Goal: Navigation & Orientation: Find specific page/section

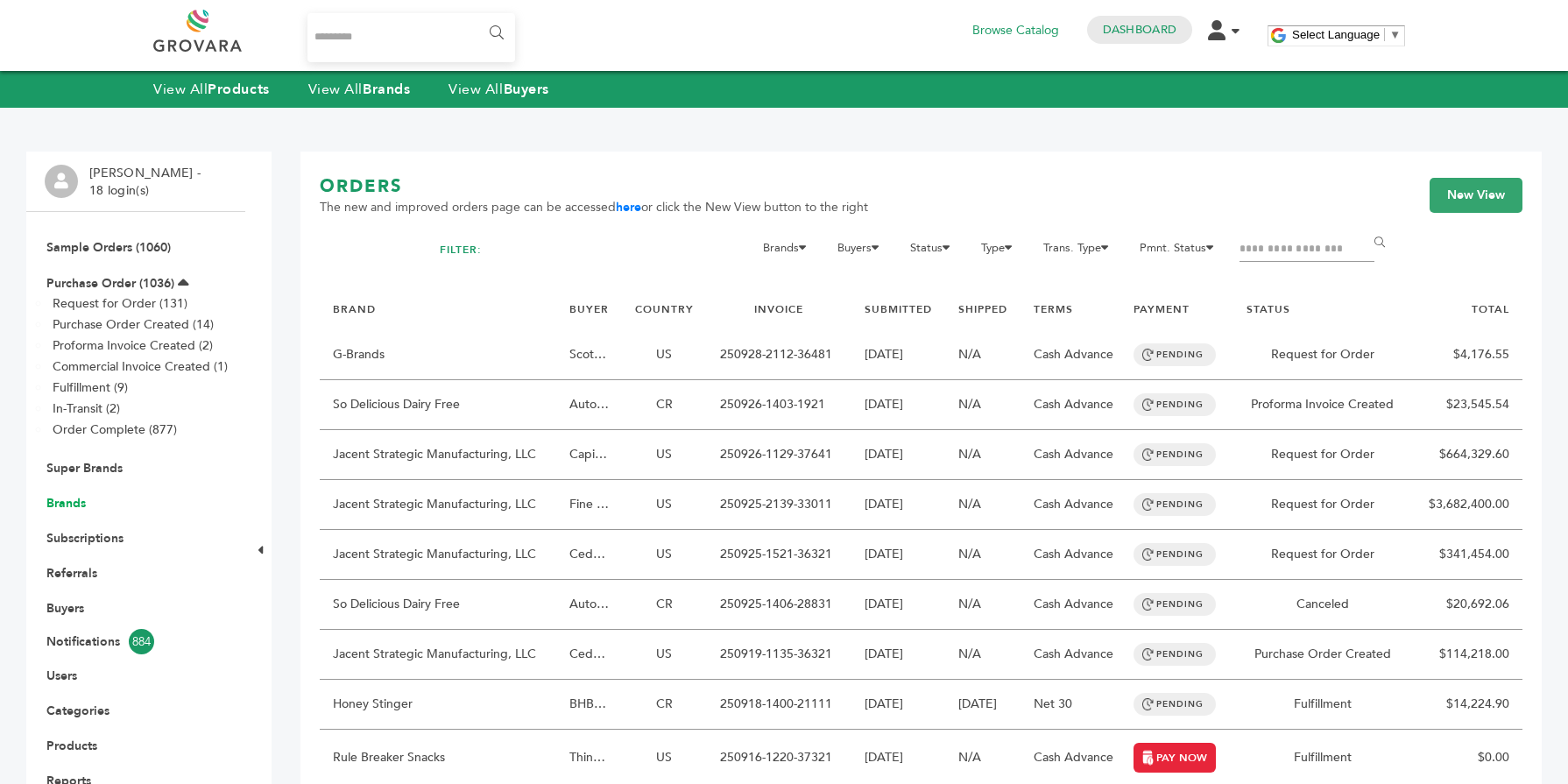
click at [61, 506] on link "Brands" at bounding box center [67, 503] width 40 height 17
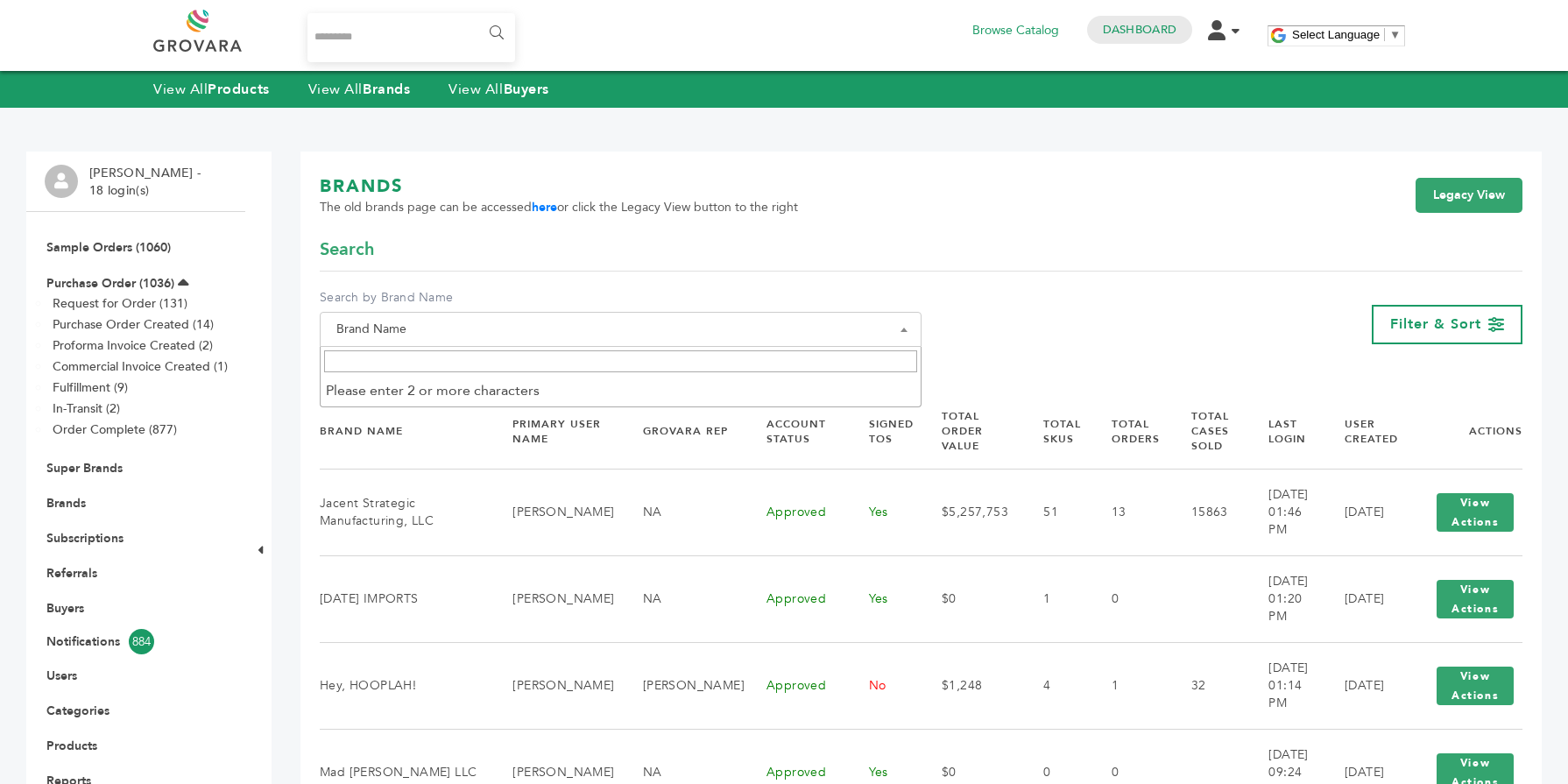
click at [503, 322] on span "Brand Name" at bounding box center [620, 329] width 582 height 25
click at [493, 350] on span at bounding box center [621, 361] width 600 height 29
click at [474, 364] on input "Search" at bounding box center [620, 362] width 593 height 22
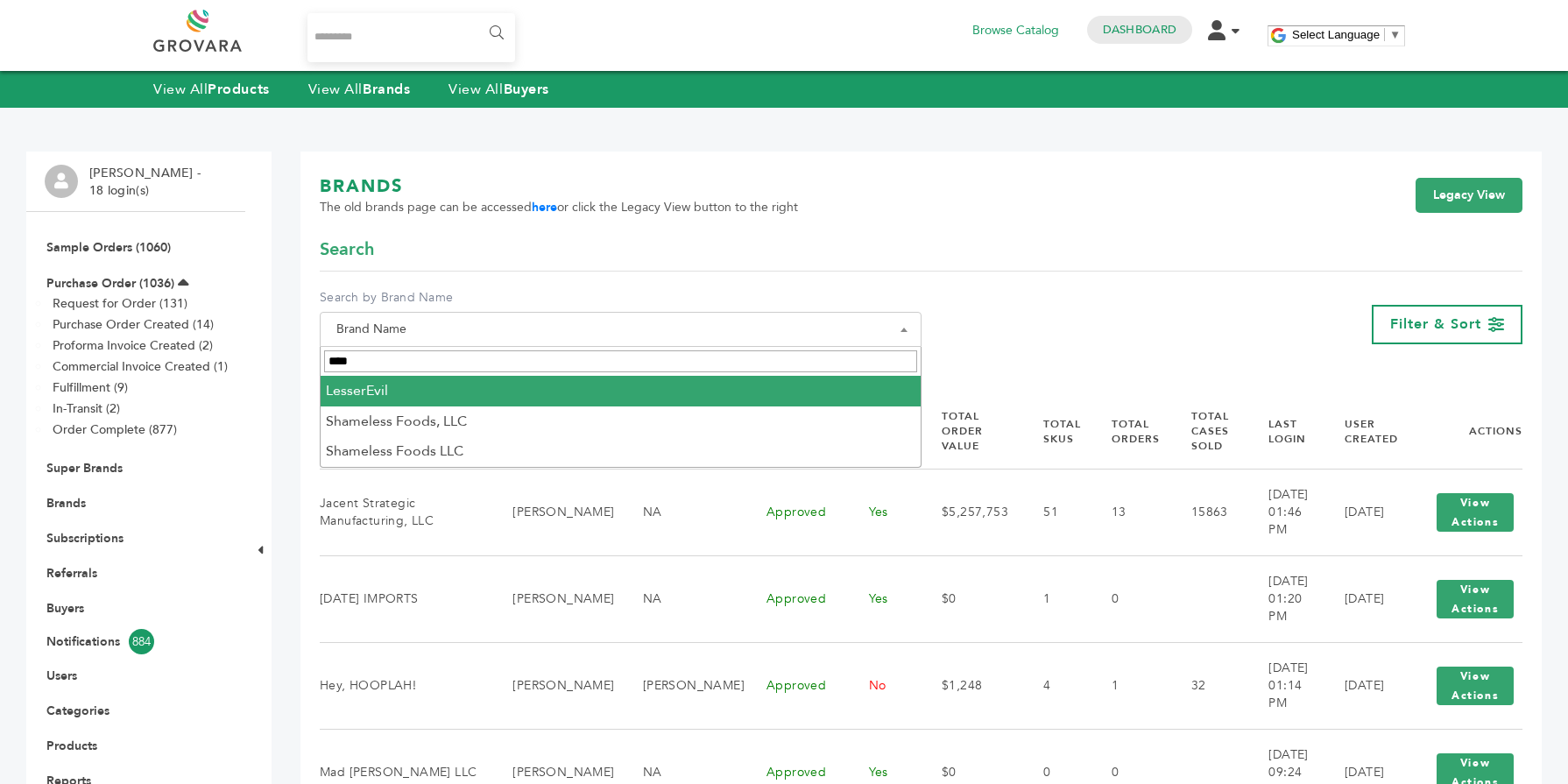
type input "****"
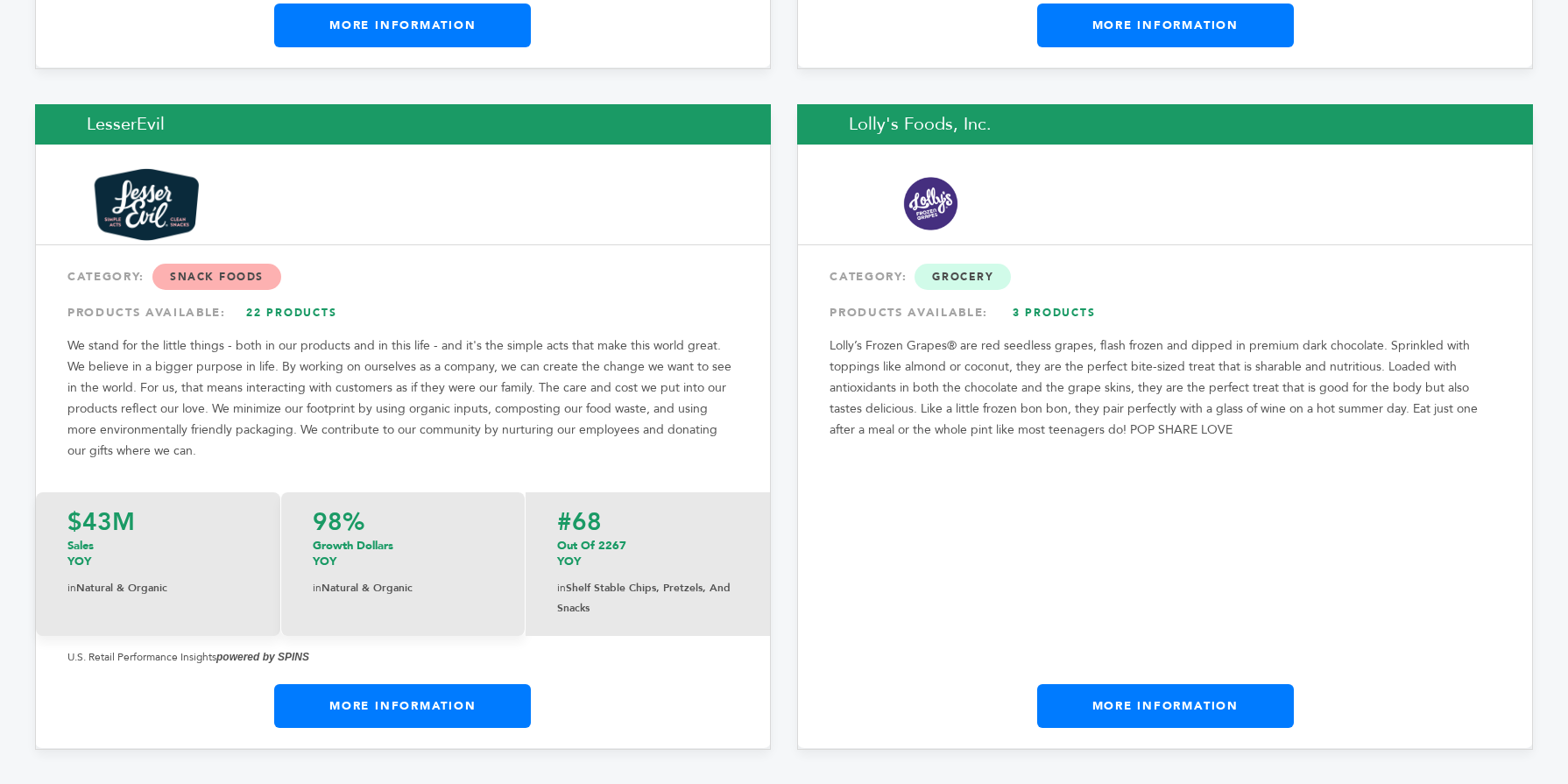
scroll to position [17216, 0]
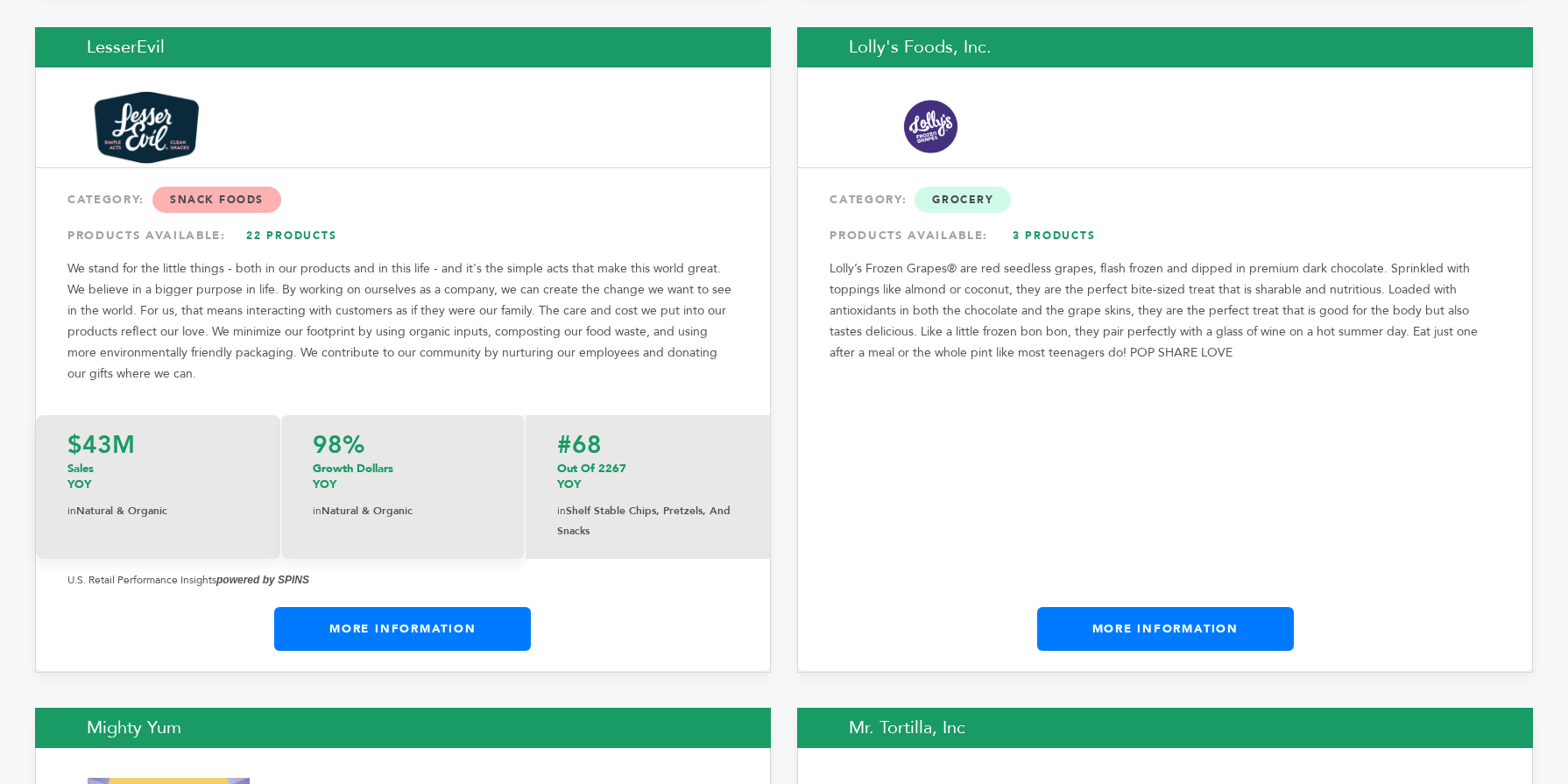
click at [497, 607] on link "More Information" at bounding box center [402, 629] width 256 height 44
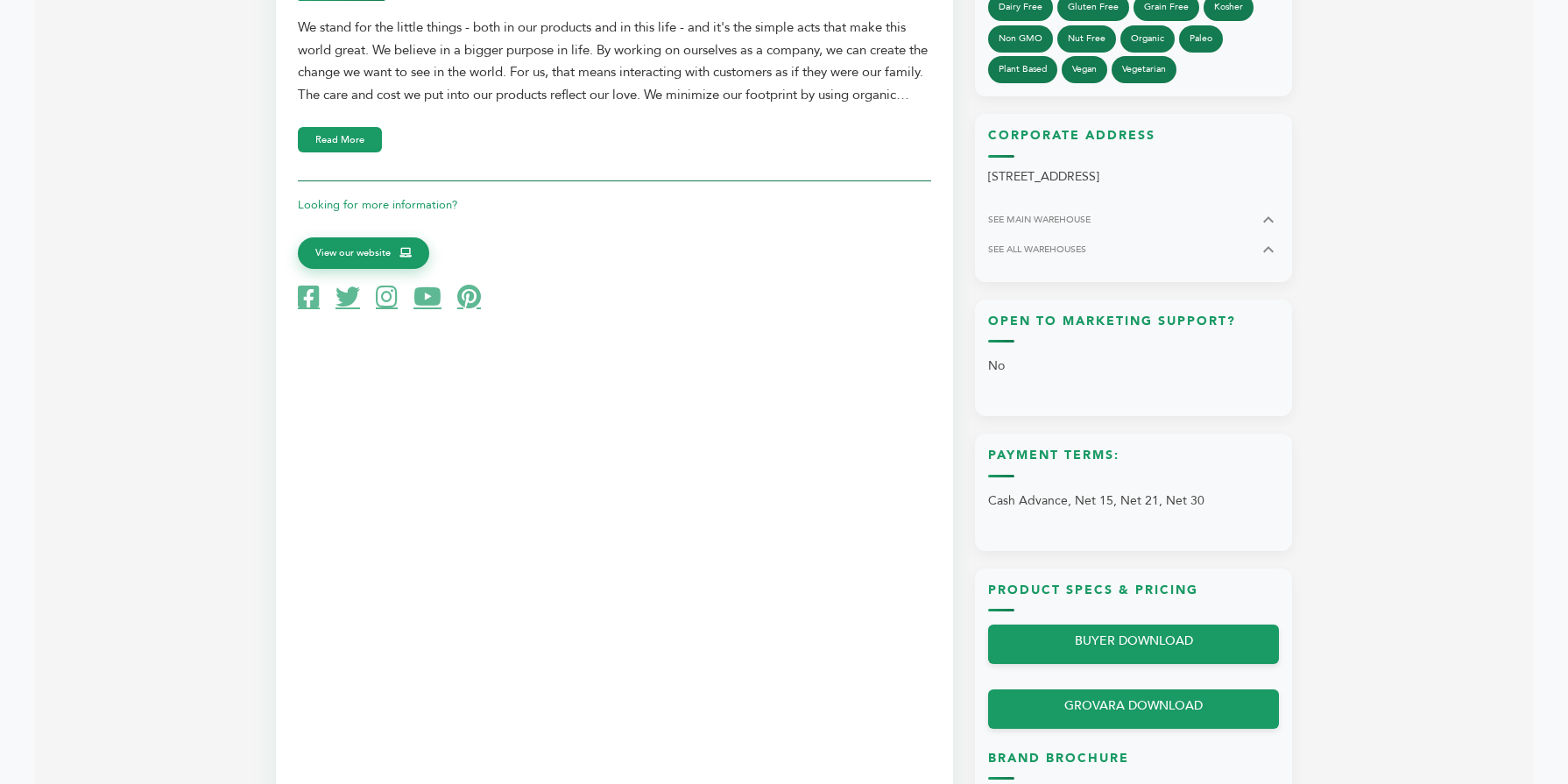
scroll to position [1017, 0]
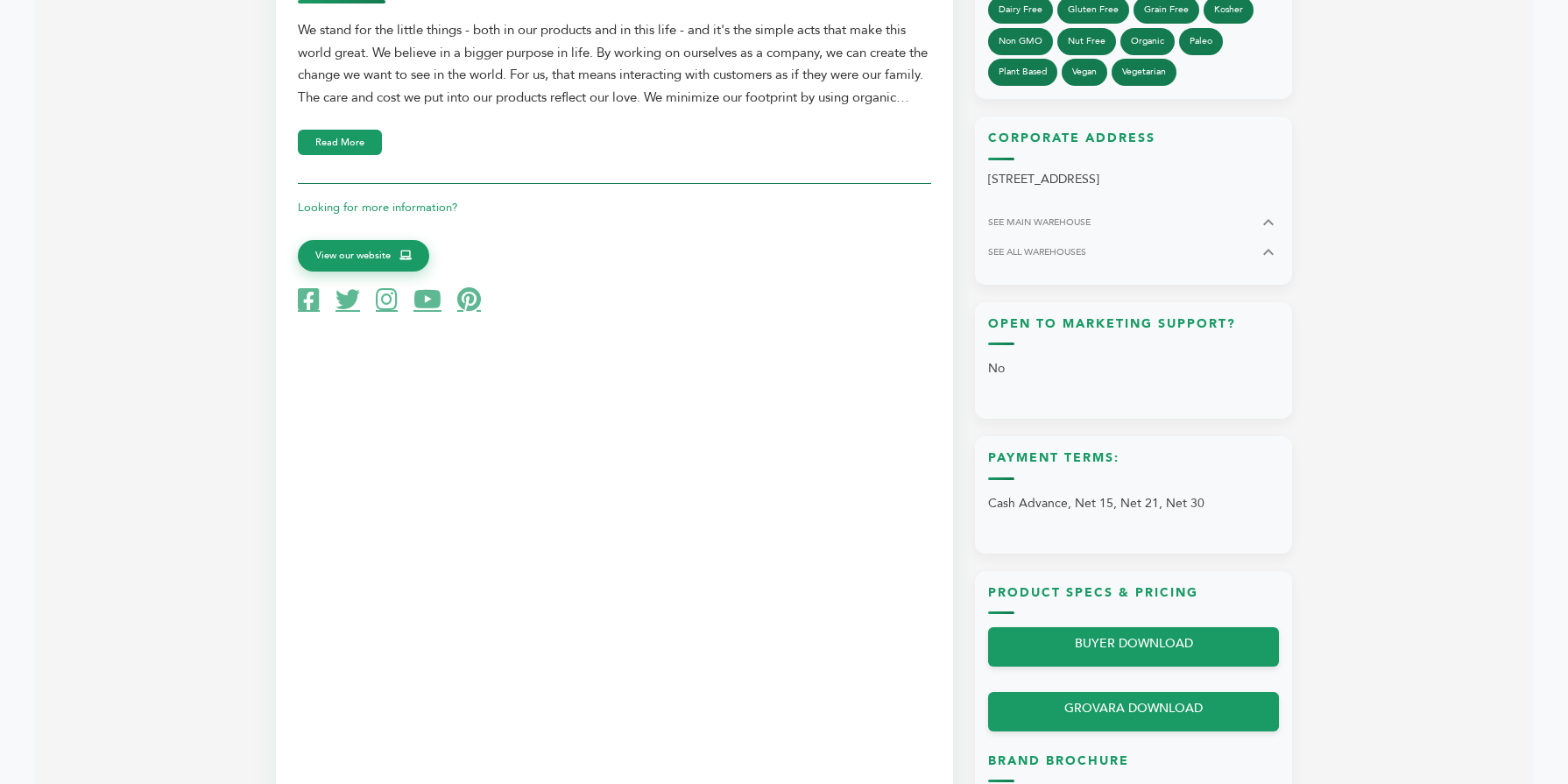
click at [419, 313] on div "Brand Information We stand for the little things - both in our products and in …" at bounding box center [614, 404] width 677 height 920
click at [422, 303] on icon at bounding box center [427, 299] width 28 height 25
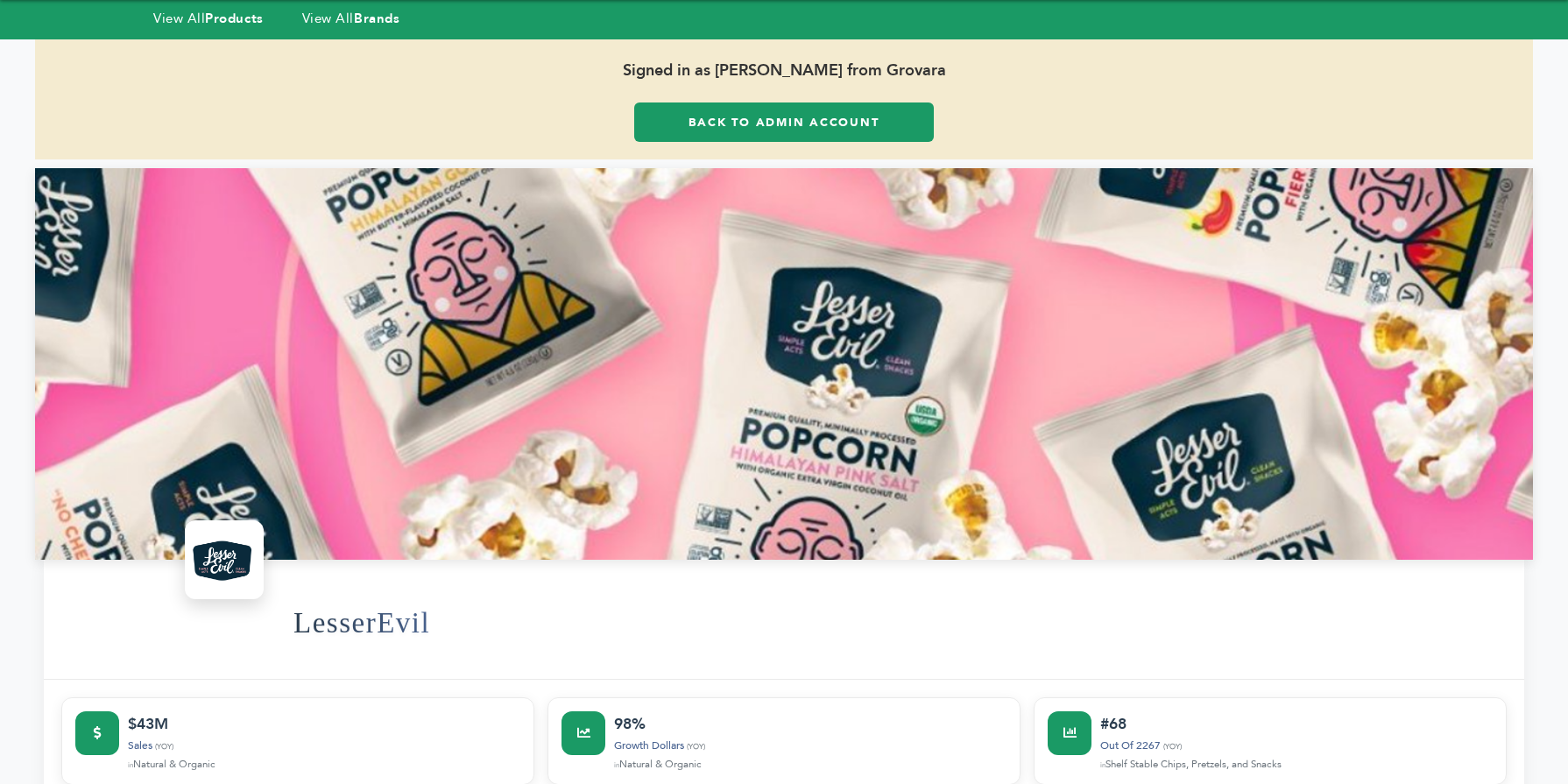
scroll to position [0, 0]
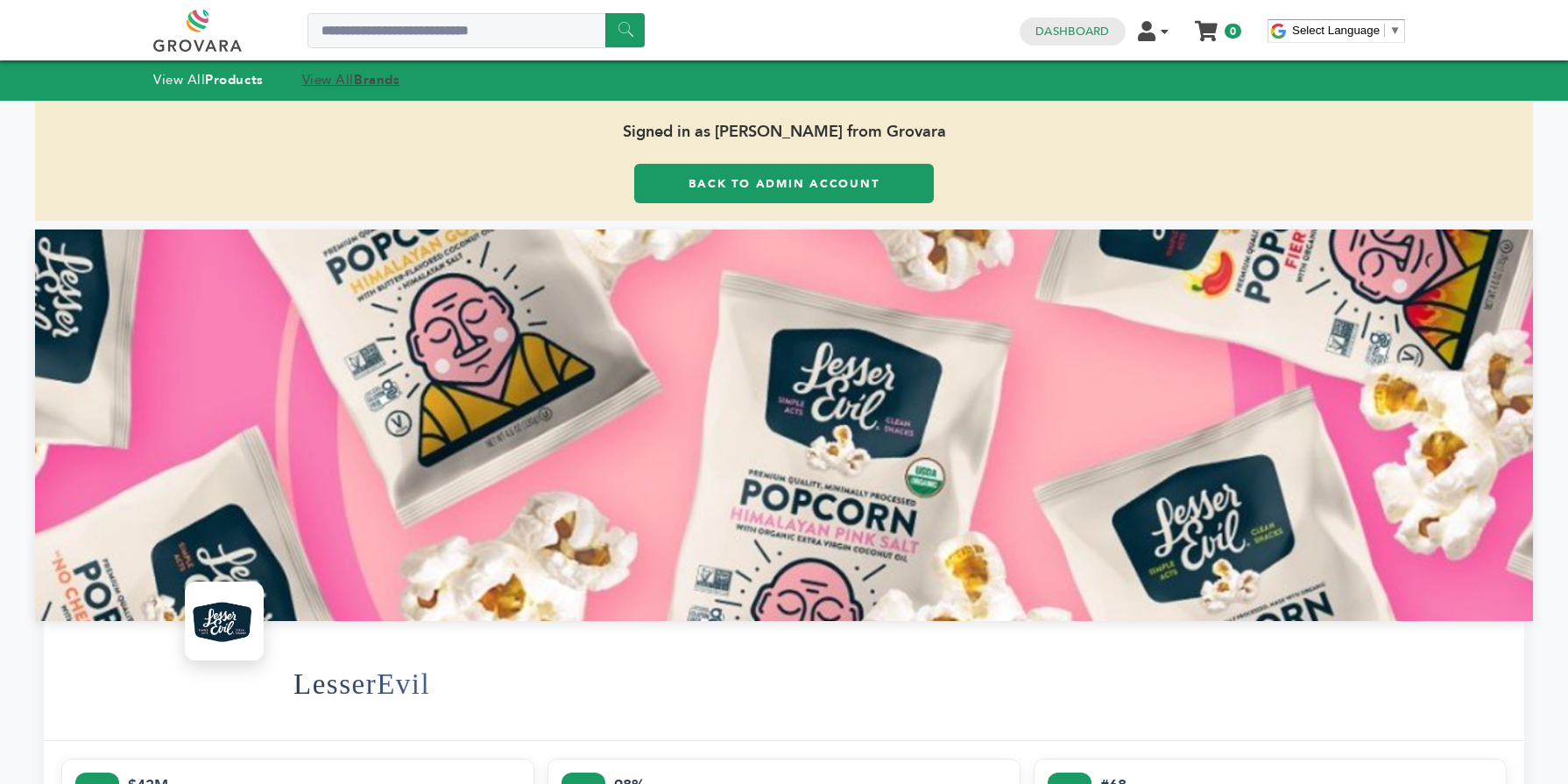
click at [371, 83] on strong "Brands" at bounding box center [377, 79] width 46 height 18
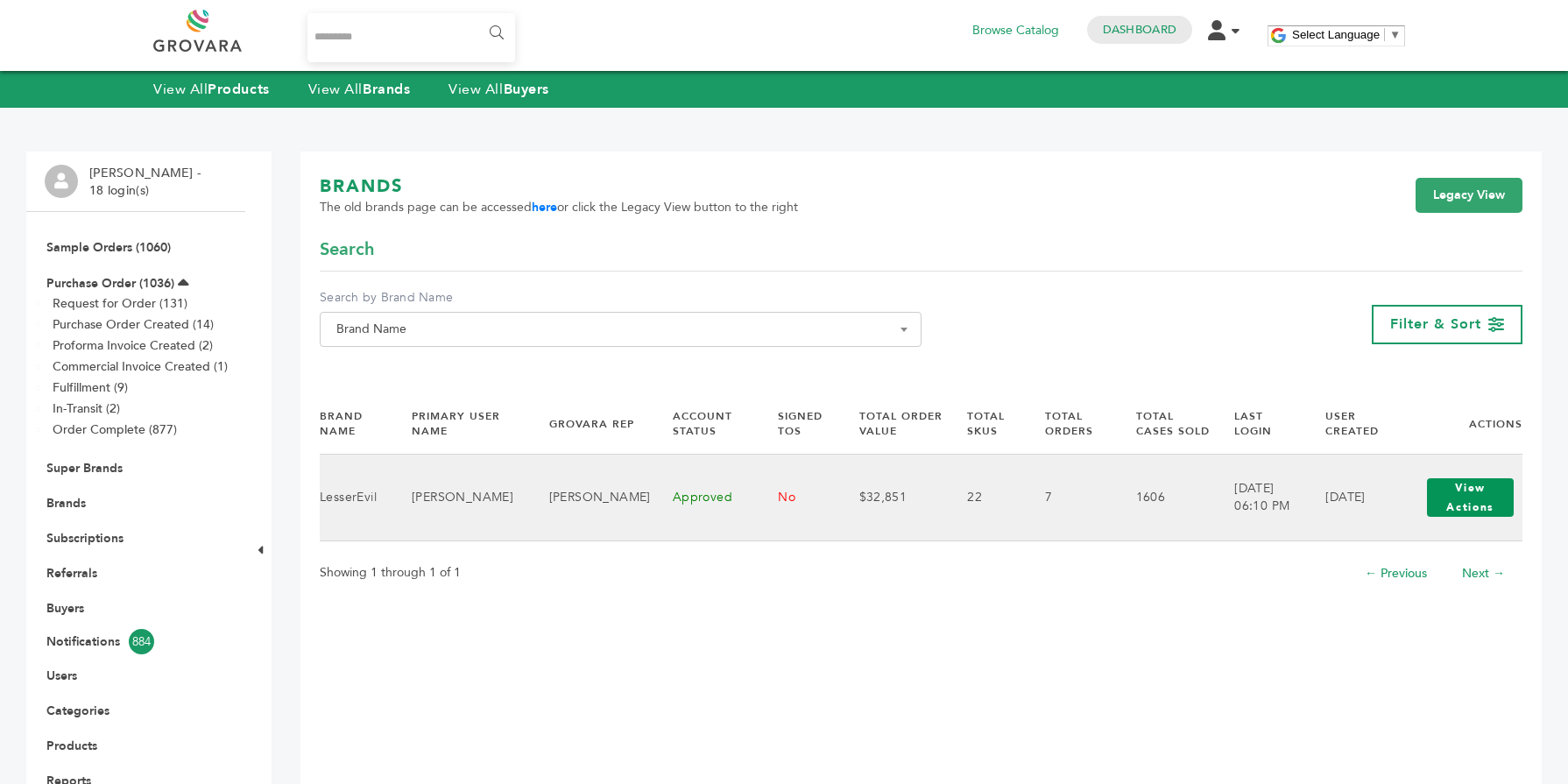
click at [1463, 502] on button "View Actions" at bounding box center [1470, 497] width 86 height 39
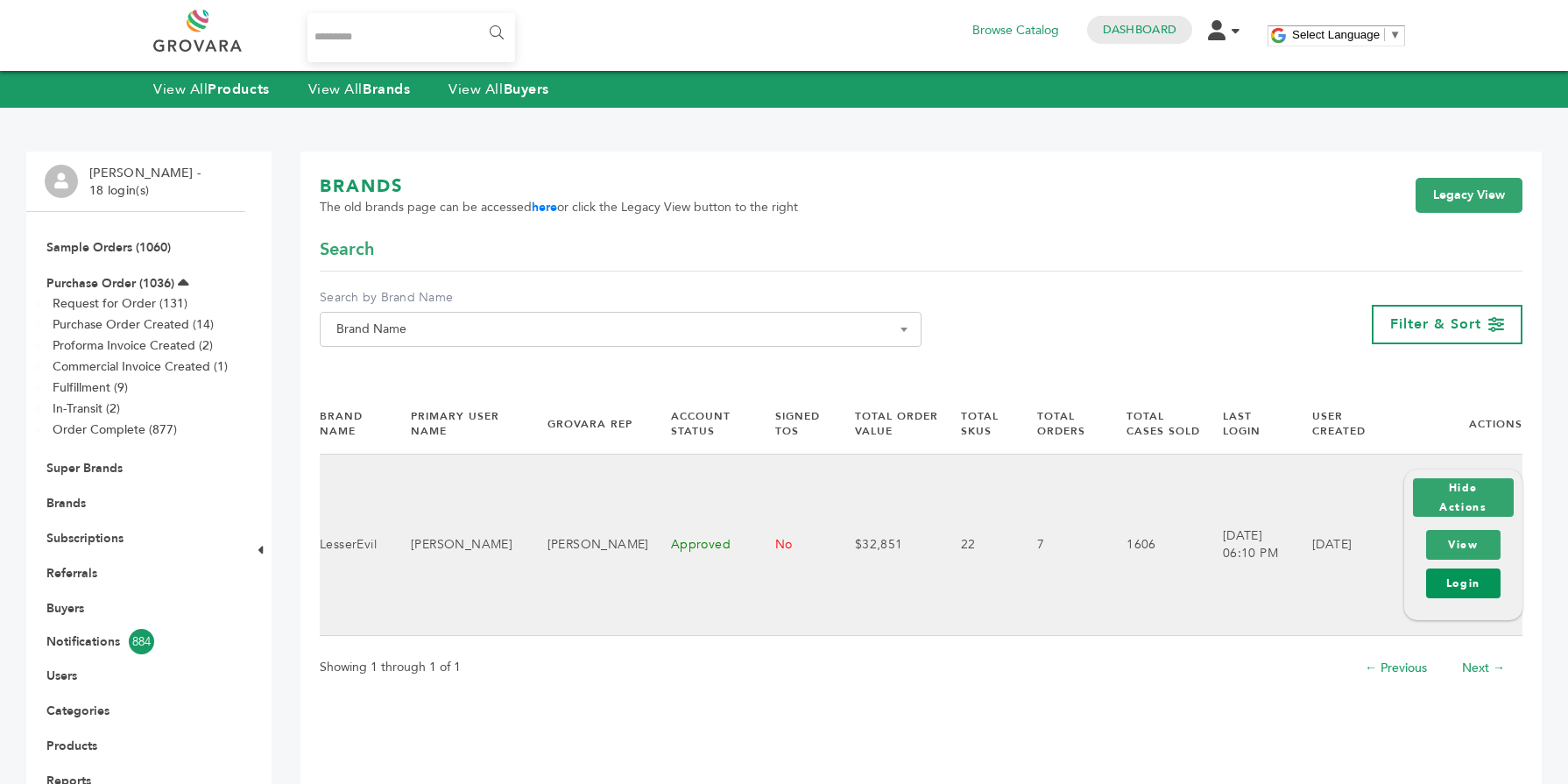
click at [1446, 577] on link "Login" at bounding box center [1463, 583] width 75 height 30
